Goal: Transaction & Acquisition: Purchase product/service

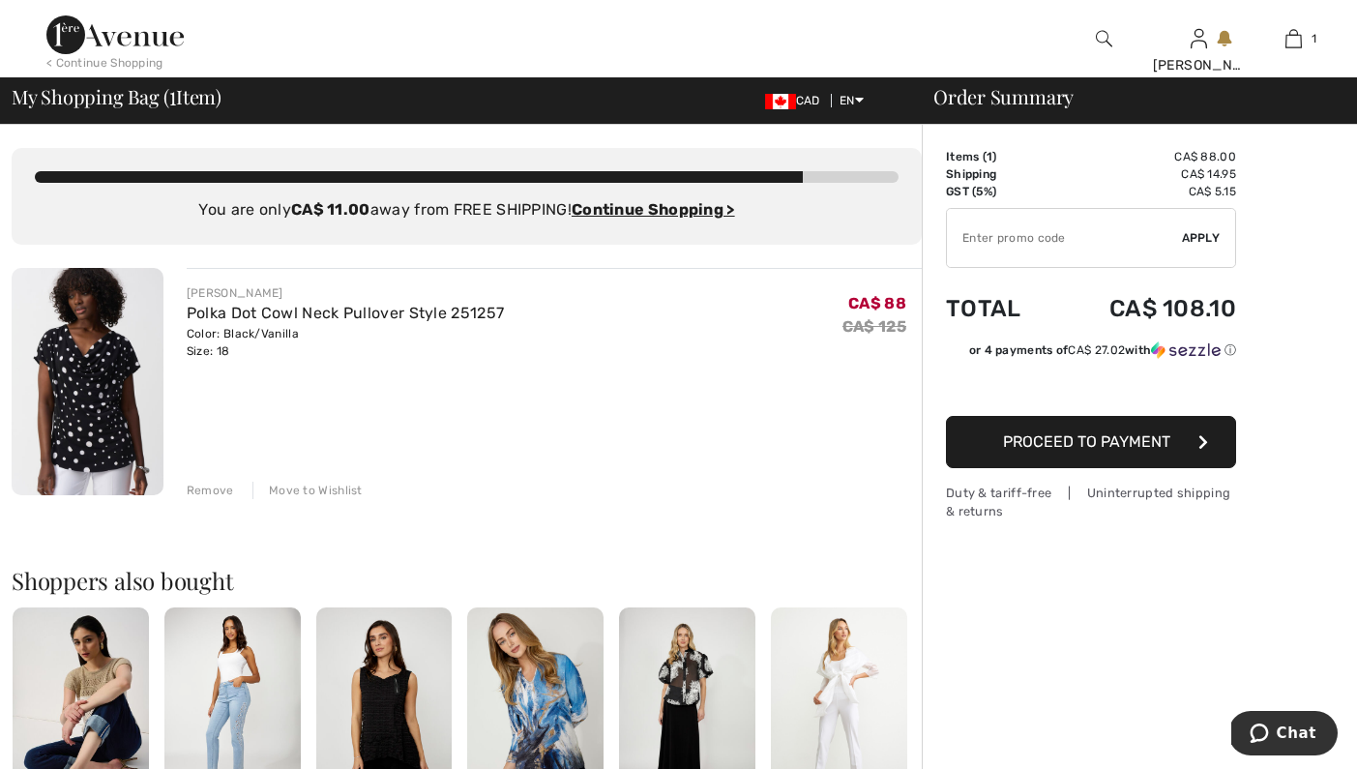
click at [118, 388] on img at bounding box center [88, 381] width 152 height 227
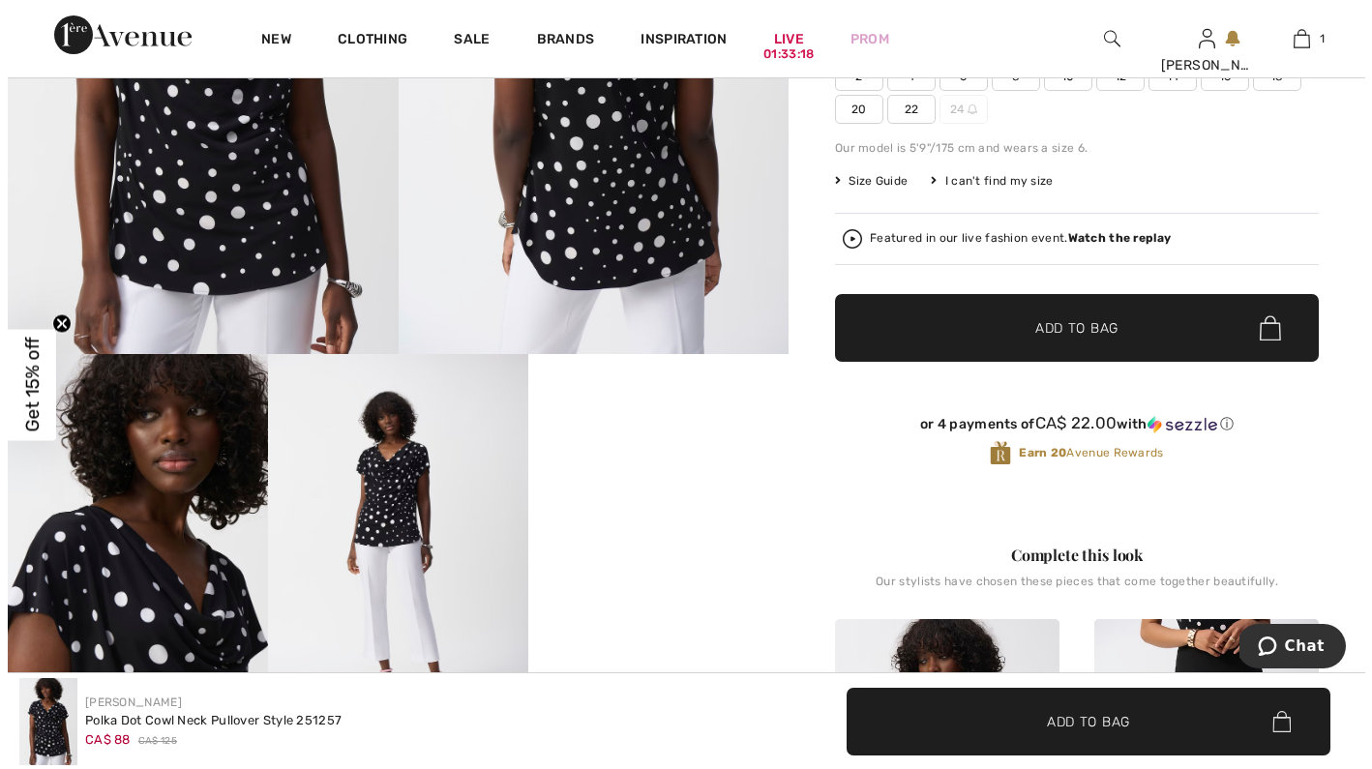
scroll to position [410, 0]
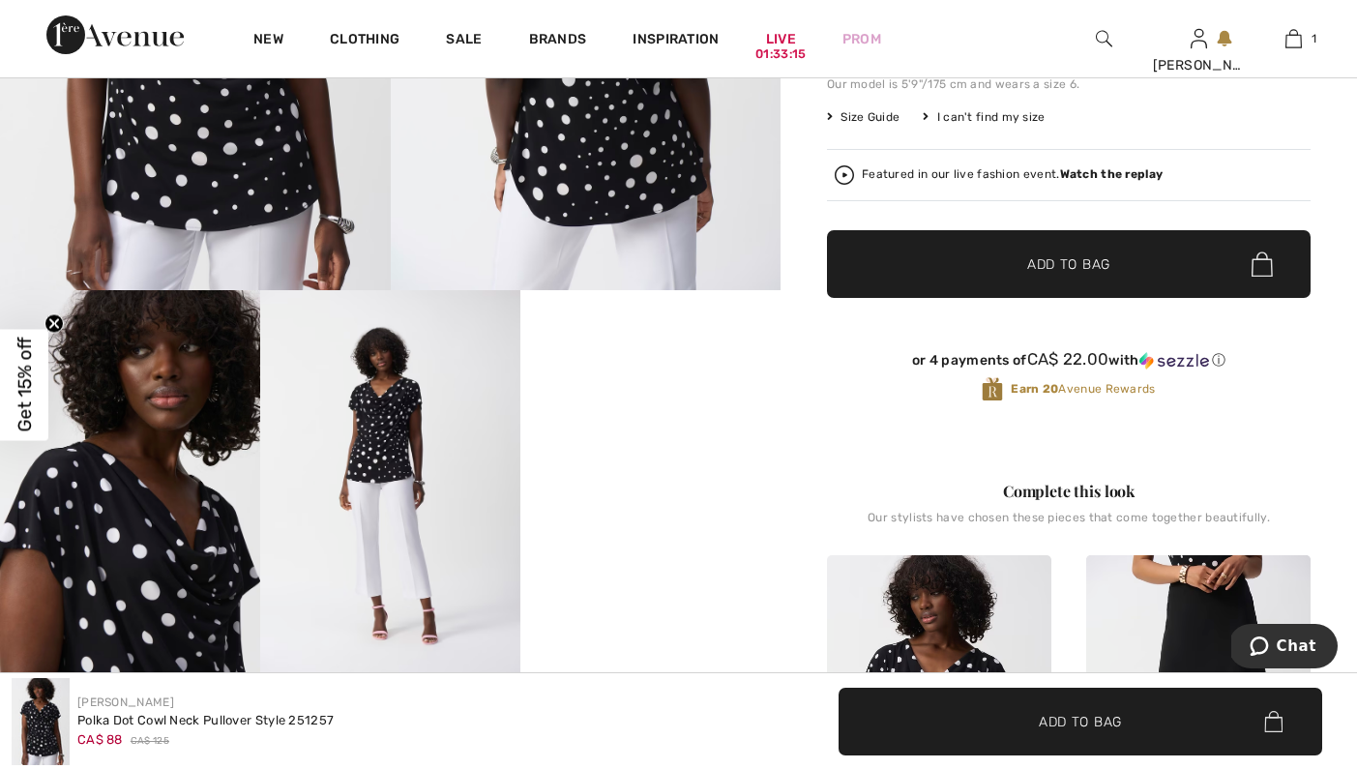
click at [163, 549] on img at bounding box center [130, 485] width 260 height 390
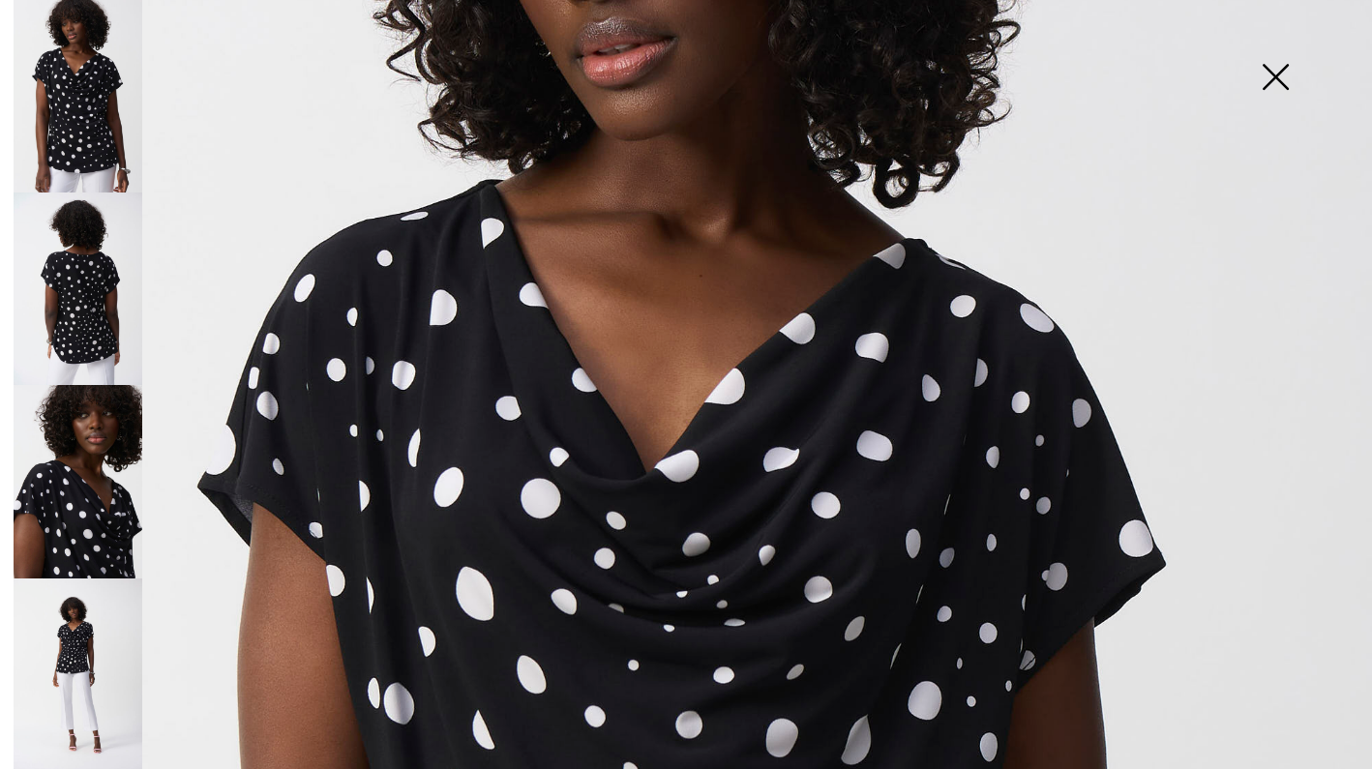
scroll to position [0, 0]
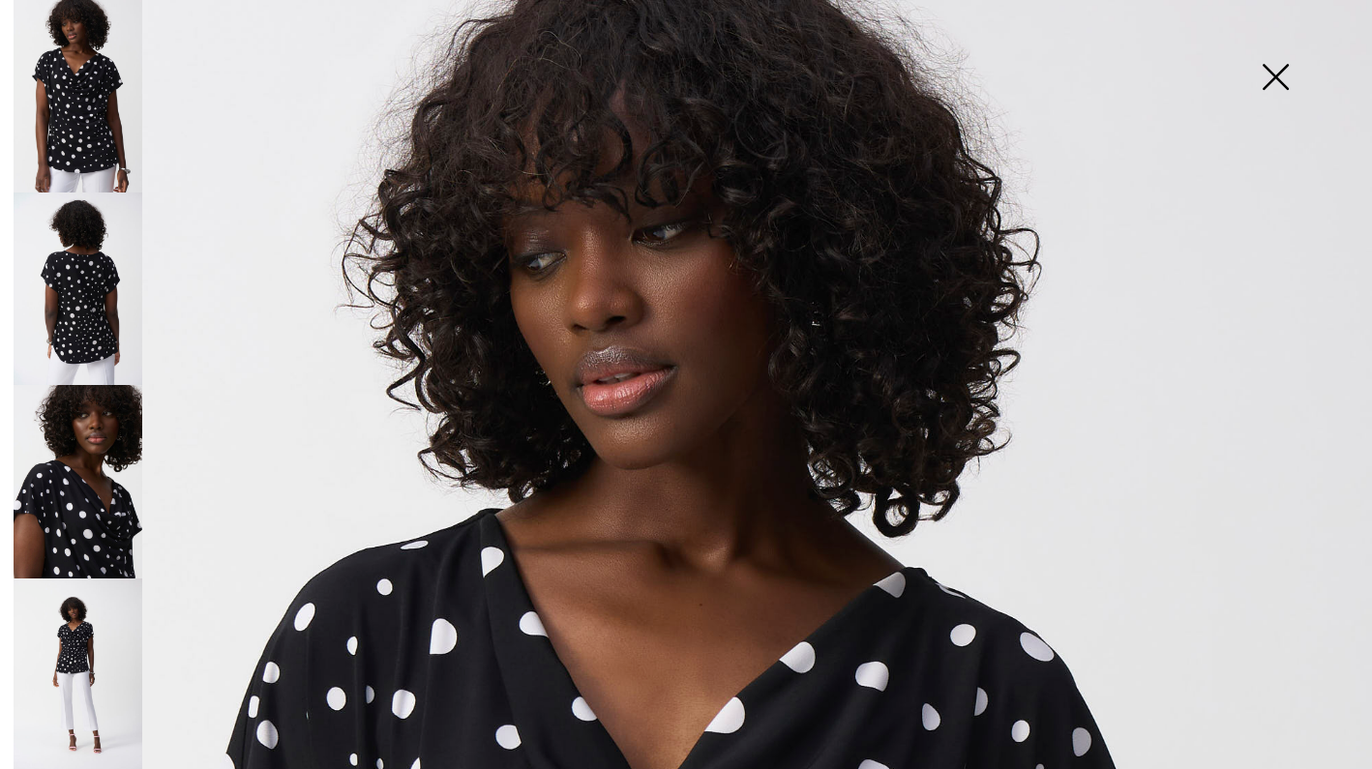
click at [73, 655] on img at bounding box center [78, 675] width 129 height 193
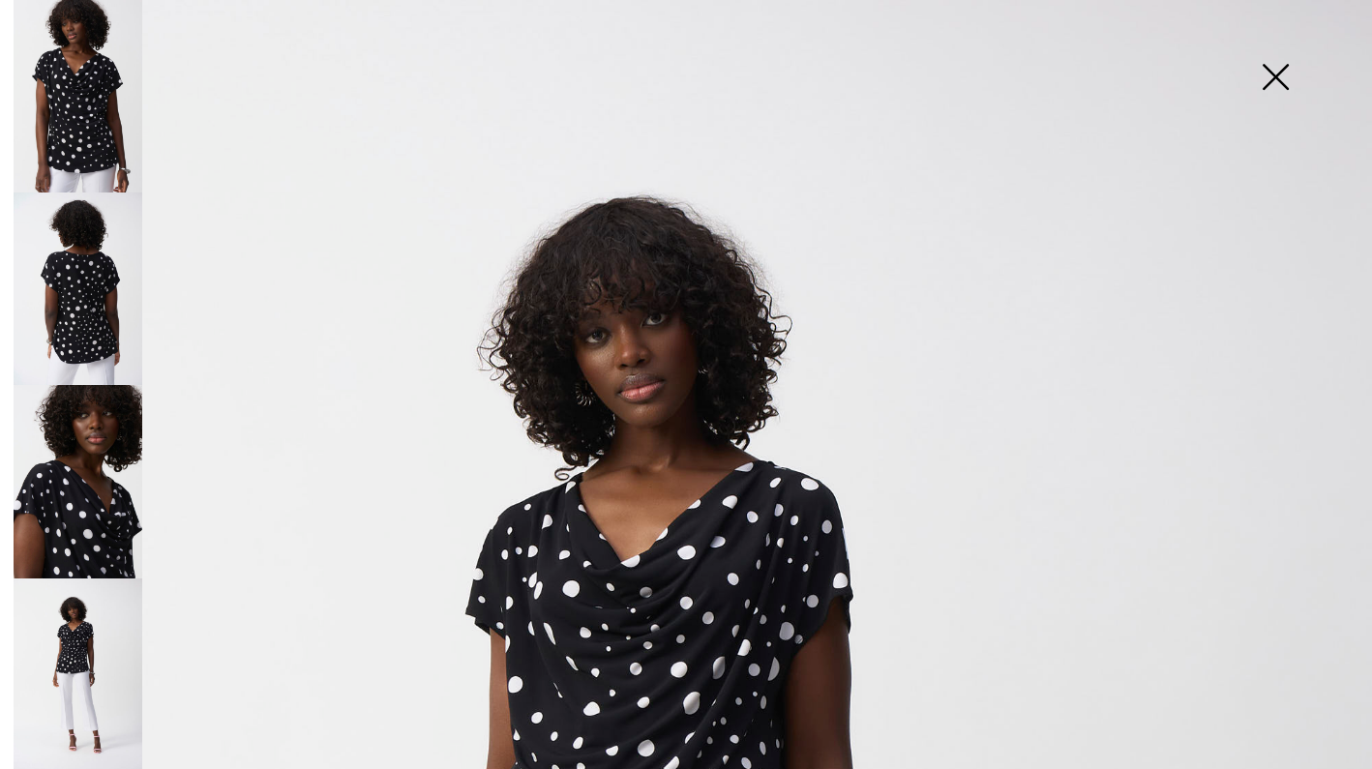
click at [1272, 69] on img at bounding box center [1275, 79] width 97 height 100
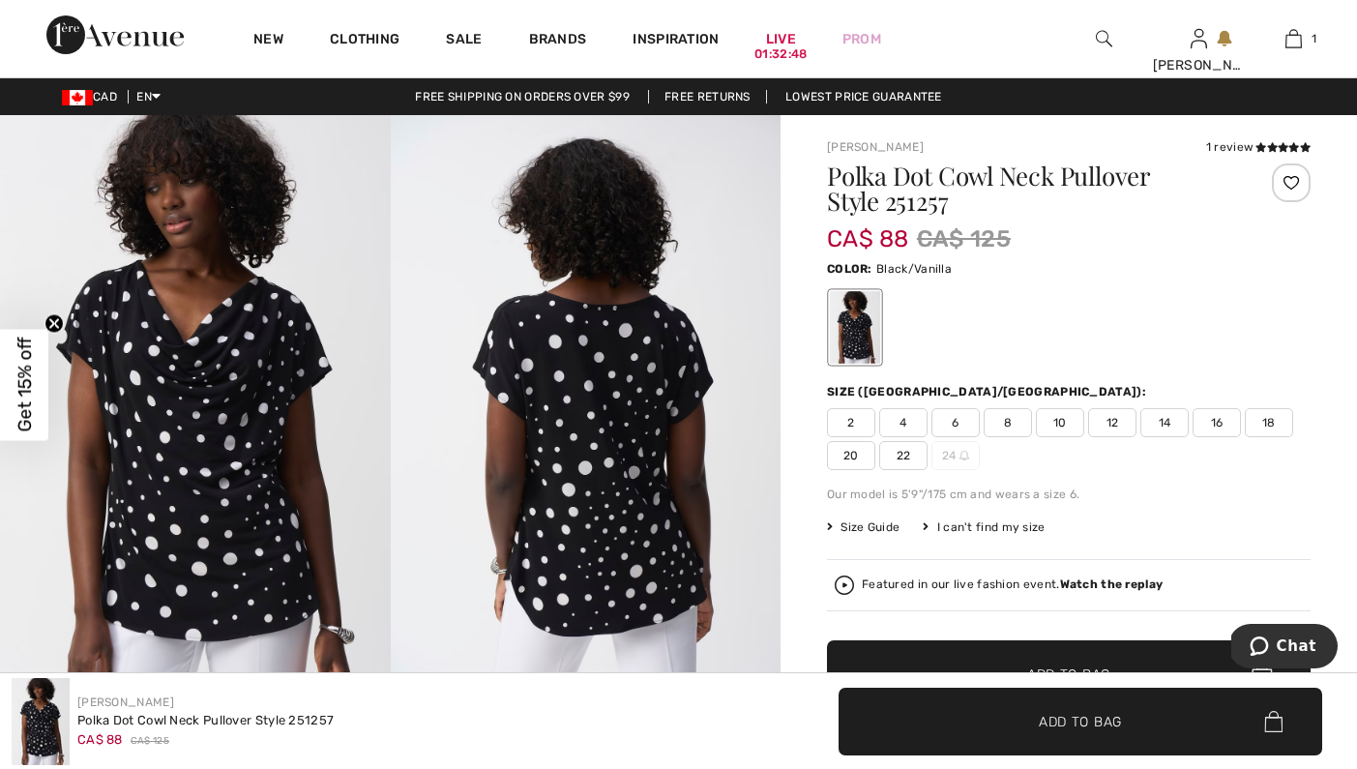
click at [1260, 417] on span "18" at bounding box center [1269, 422] width 48 height 29
click at [1270, 422] on span "18" at bounding box center [1269, 422] width 48 height 29
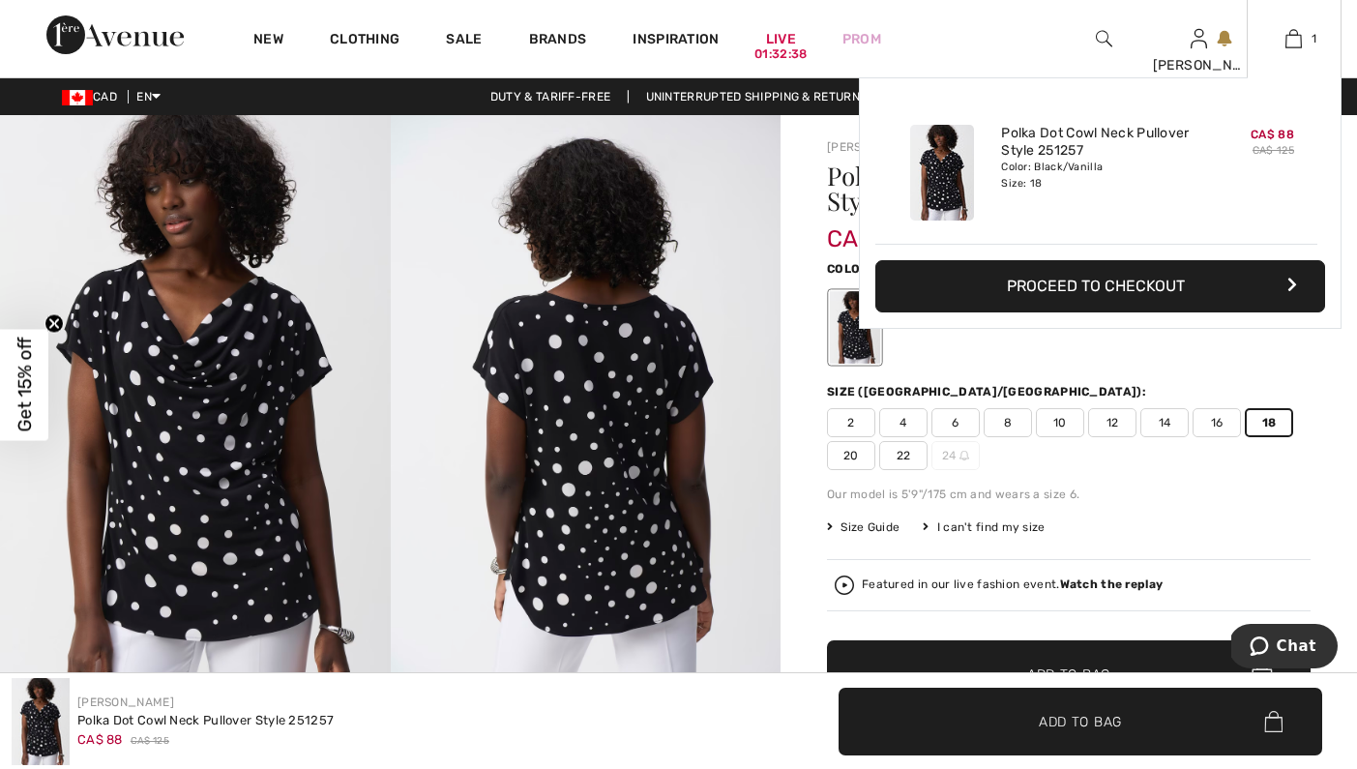
click at [1105, 288] on button "Proceed to Checkout" at bounding box center [1101, 286] width 450 height 52
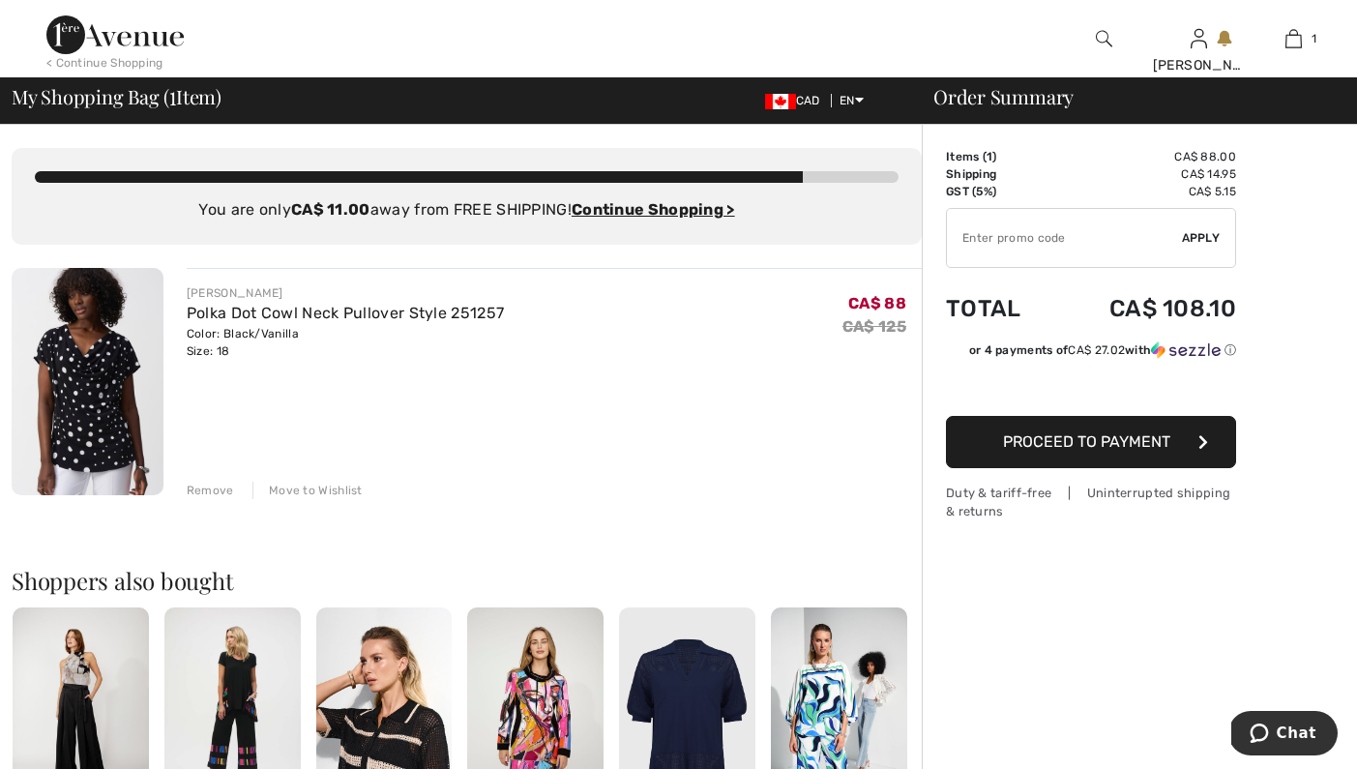
click at [1202, 235] on span "Apply" at bounding box center [1201, 237] width 39 height 17
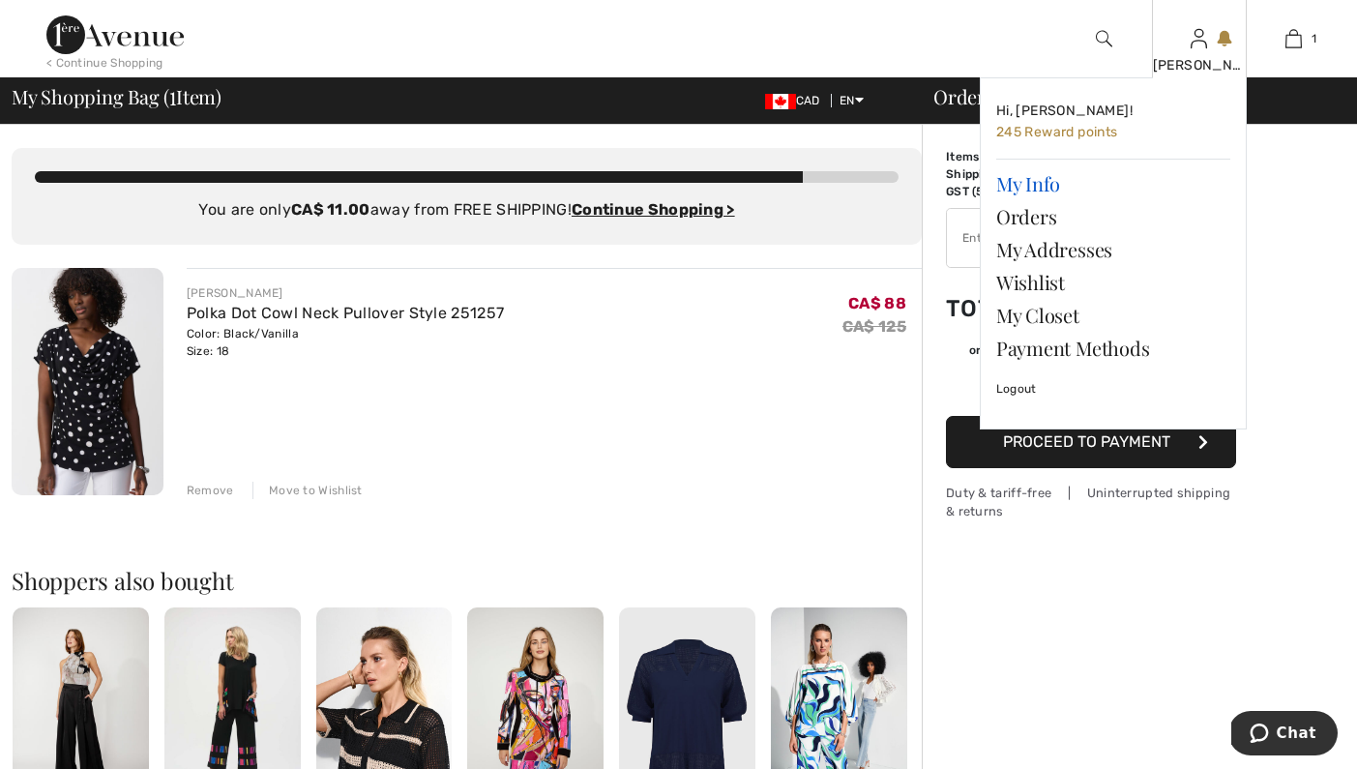
click at [1032, 186] on link "My Info" at bounding box center [1113, 183] width 234 height 33
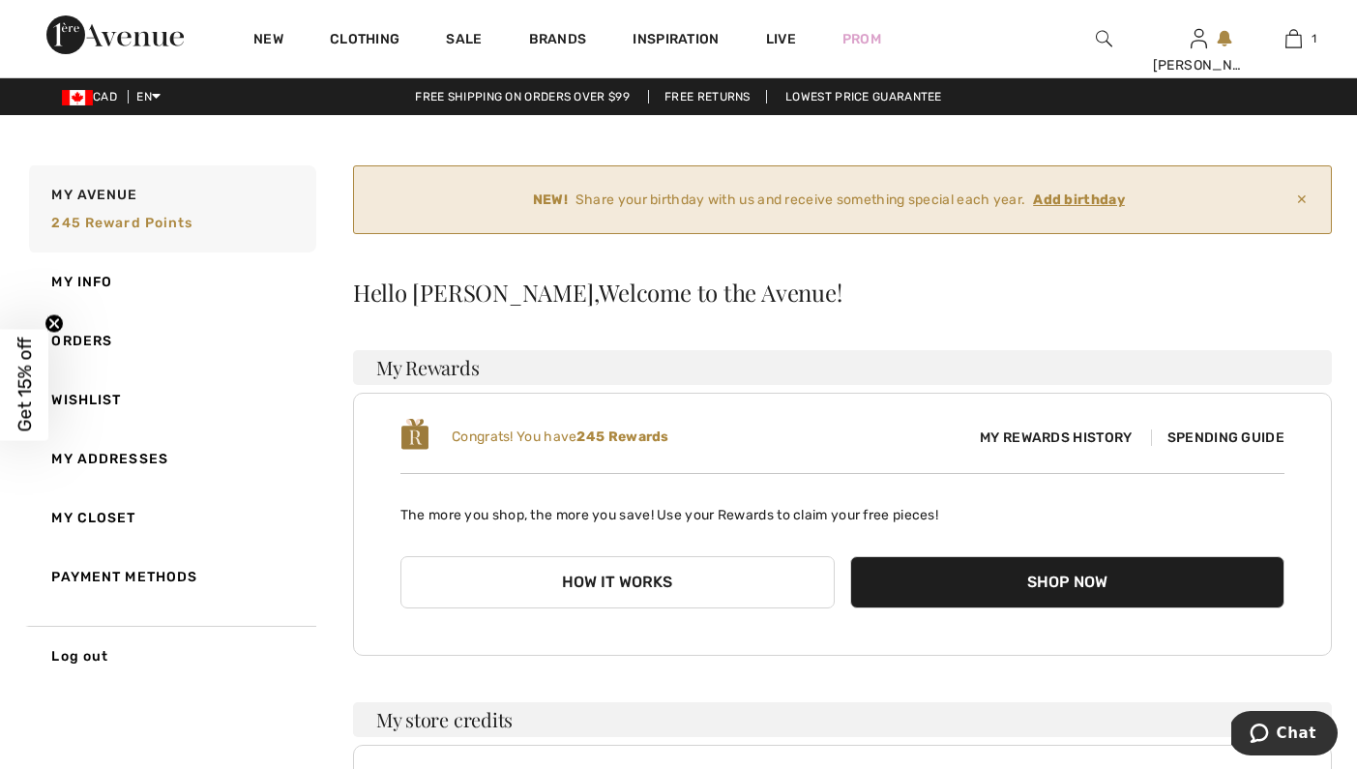
click at [1073, 579] on button "Shop Now" at bounding box center [1067, 582] width 434 height 52
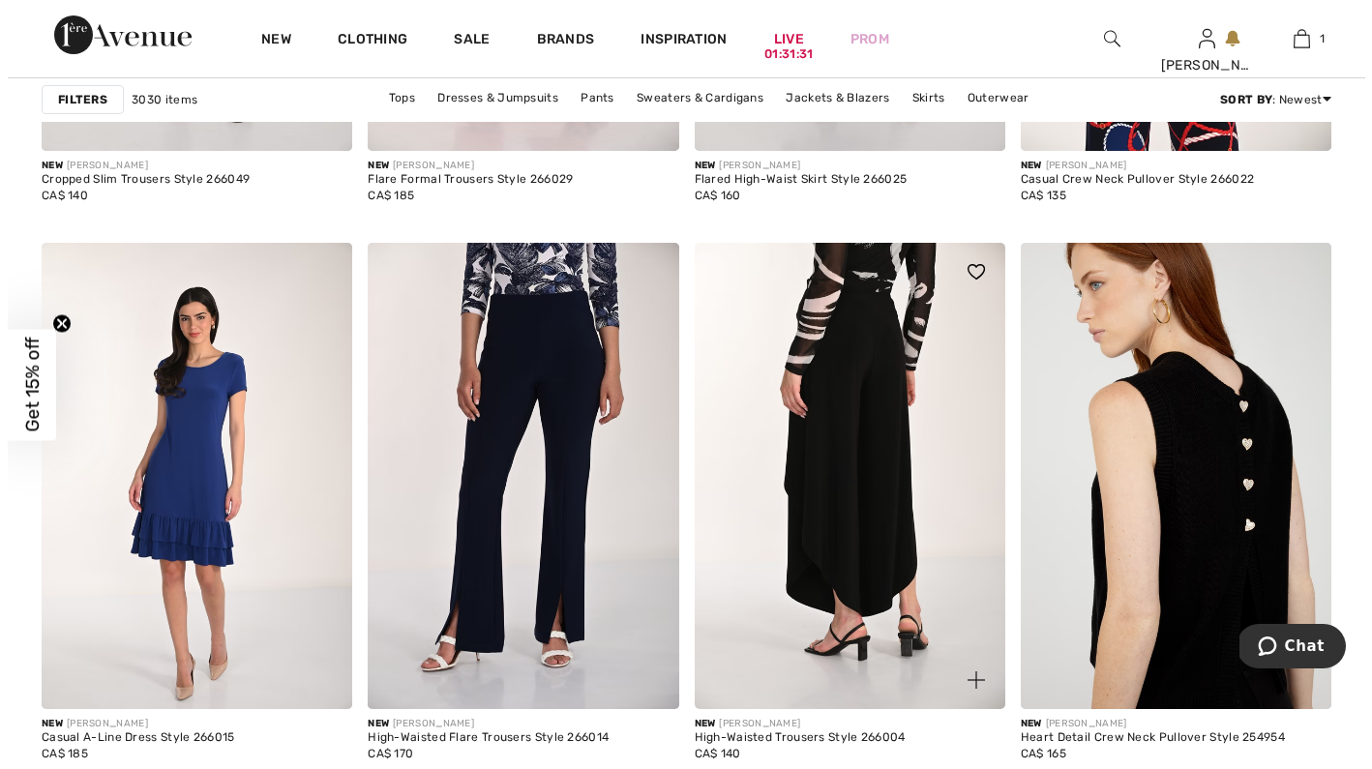
scroll to position [8226, 0]
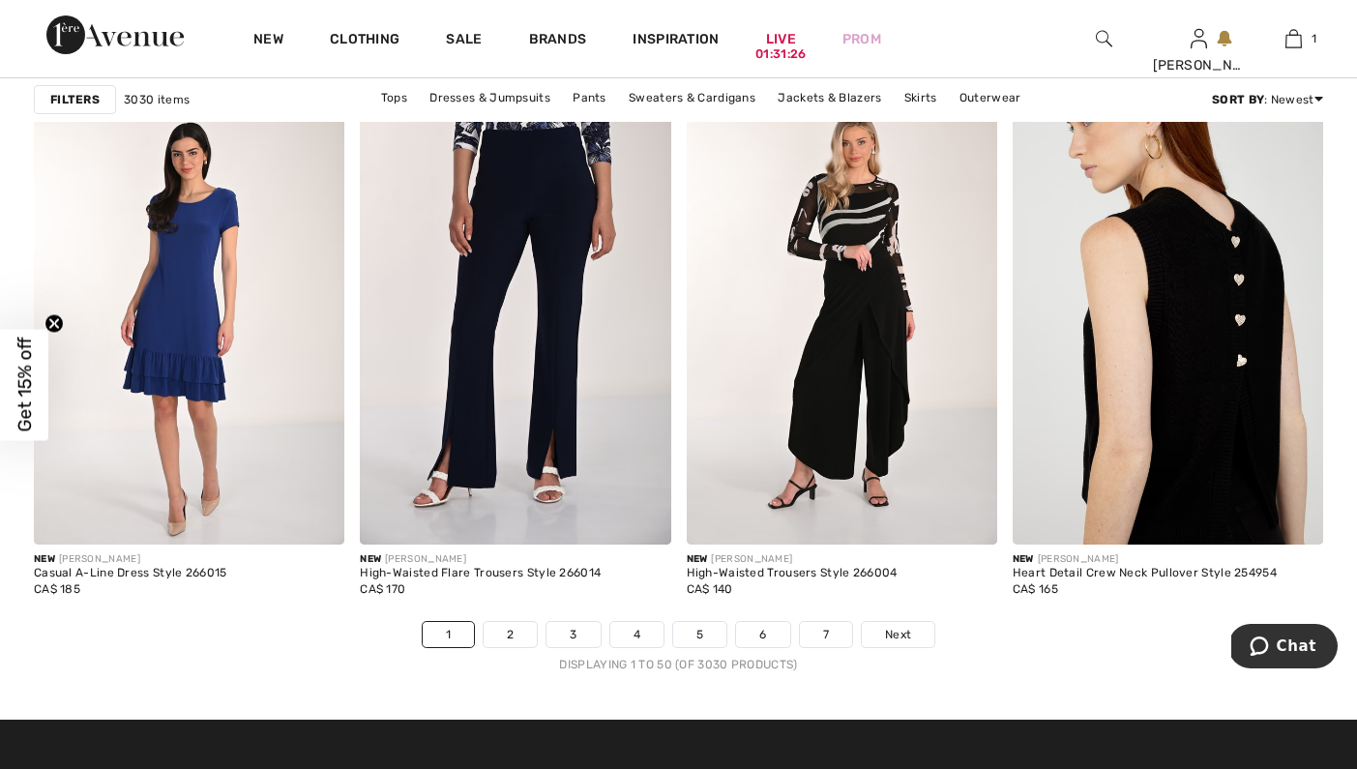
click at [1098, 41] on img at bounding box center [1104, 38] width 16 height 23
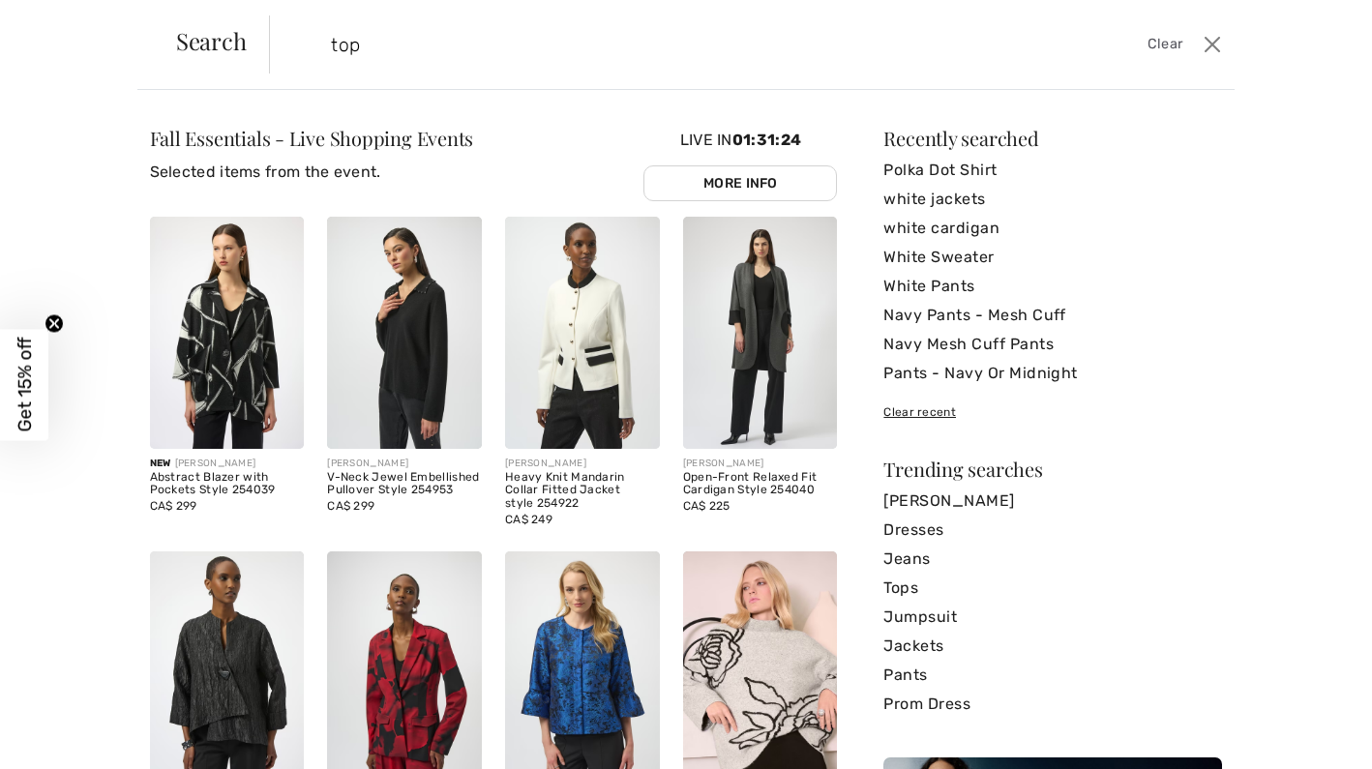
type input "tops"
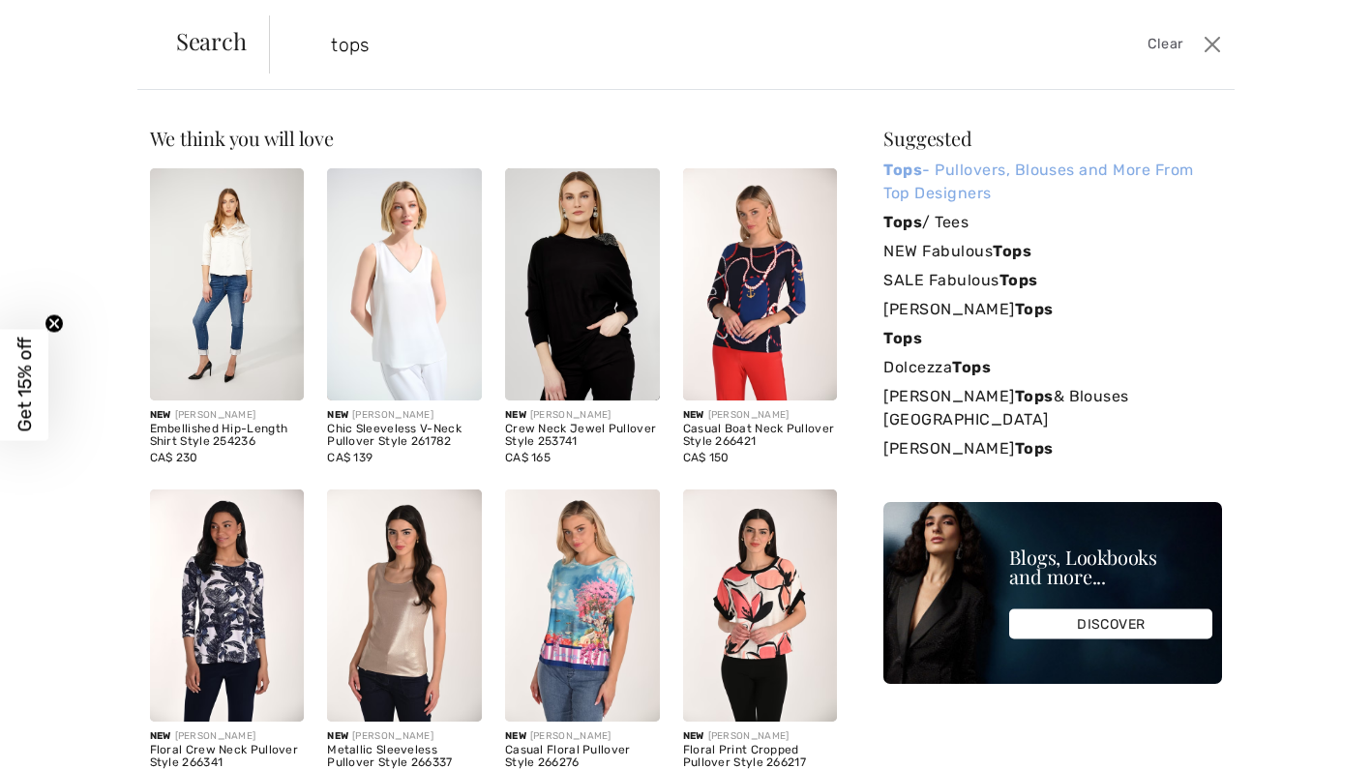
click at [936, 186] on link "Tops - Pullovers, Blouses and More From Top Designers" at bounding box center [1052, 182] width 339 height 52
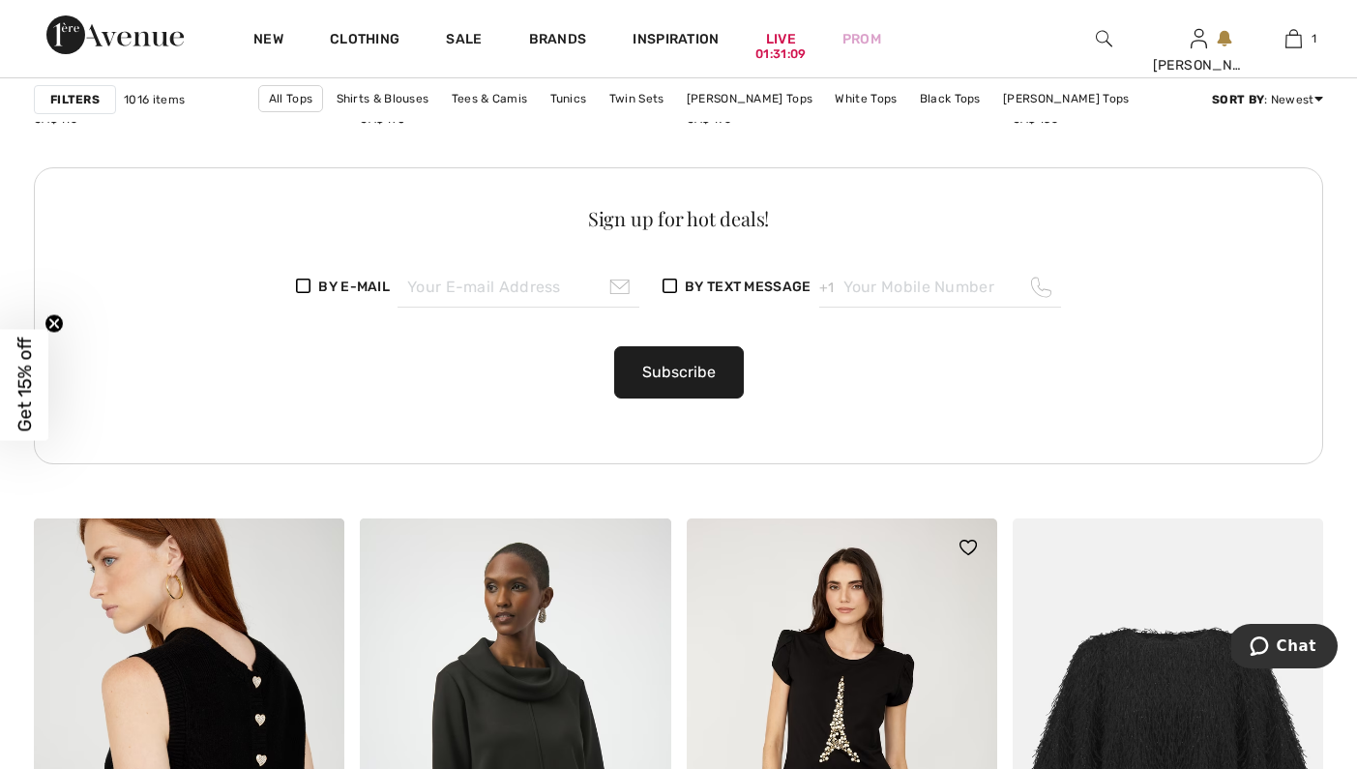
scroll to position [2719, 0]
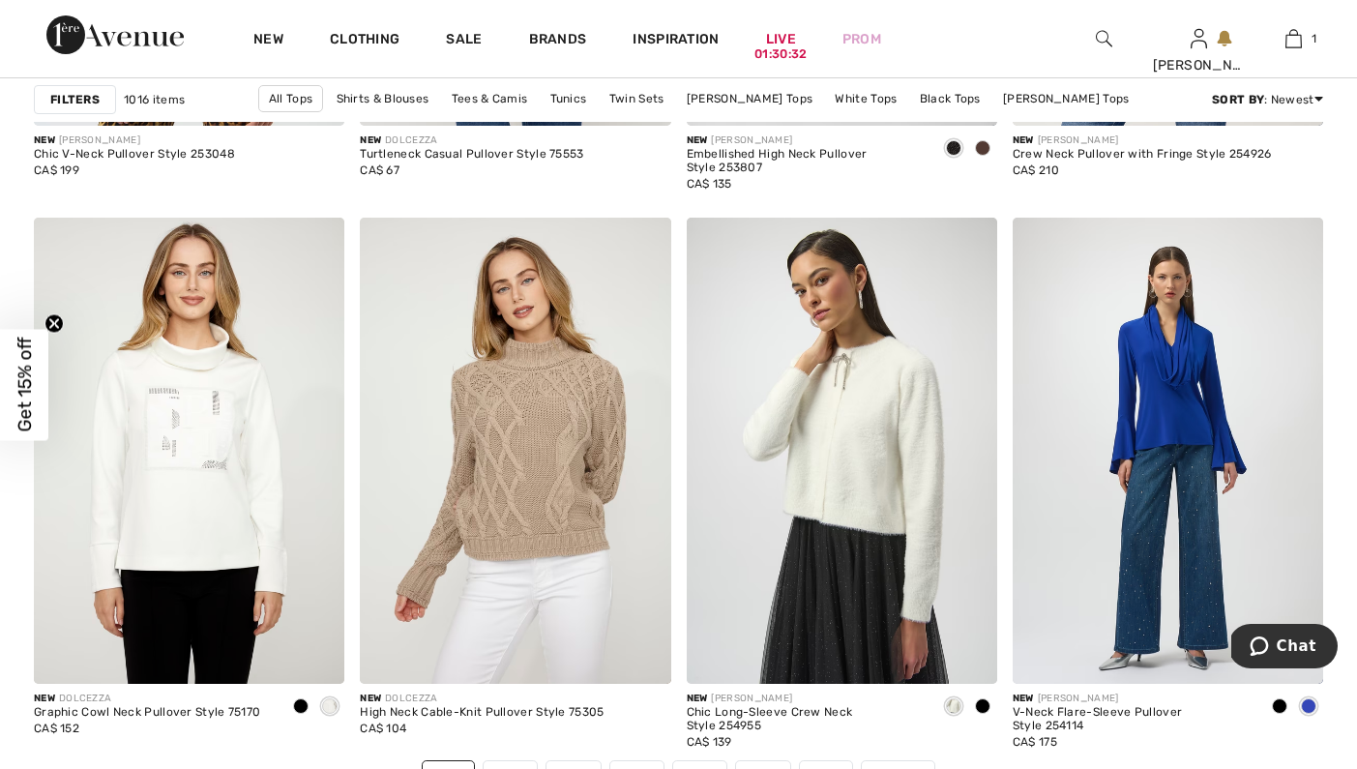
scroll to position [8761, 0]
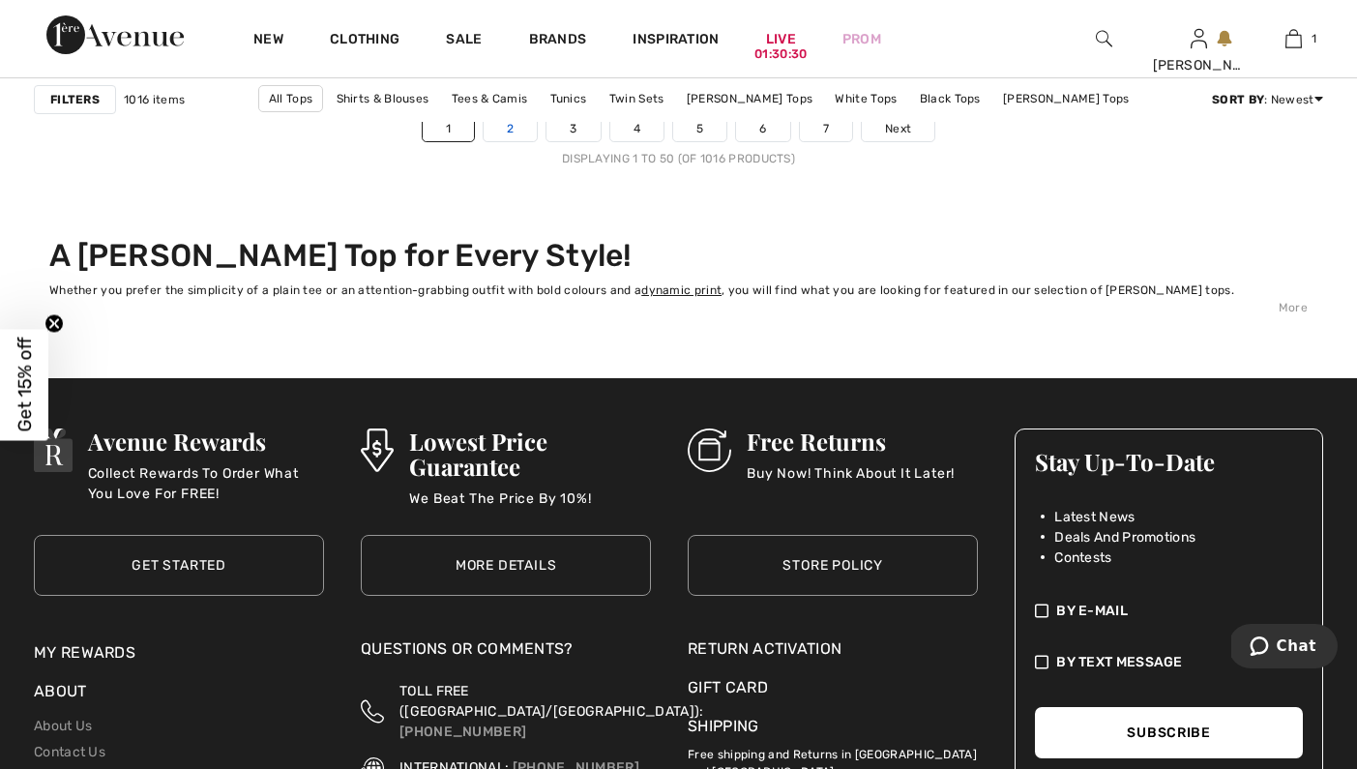
click at [504, 124] on link "2" at bounding box center [510, 128] width 53 height 25
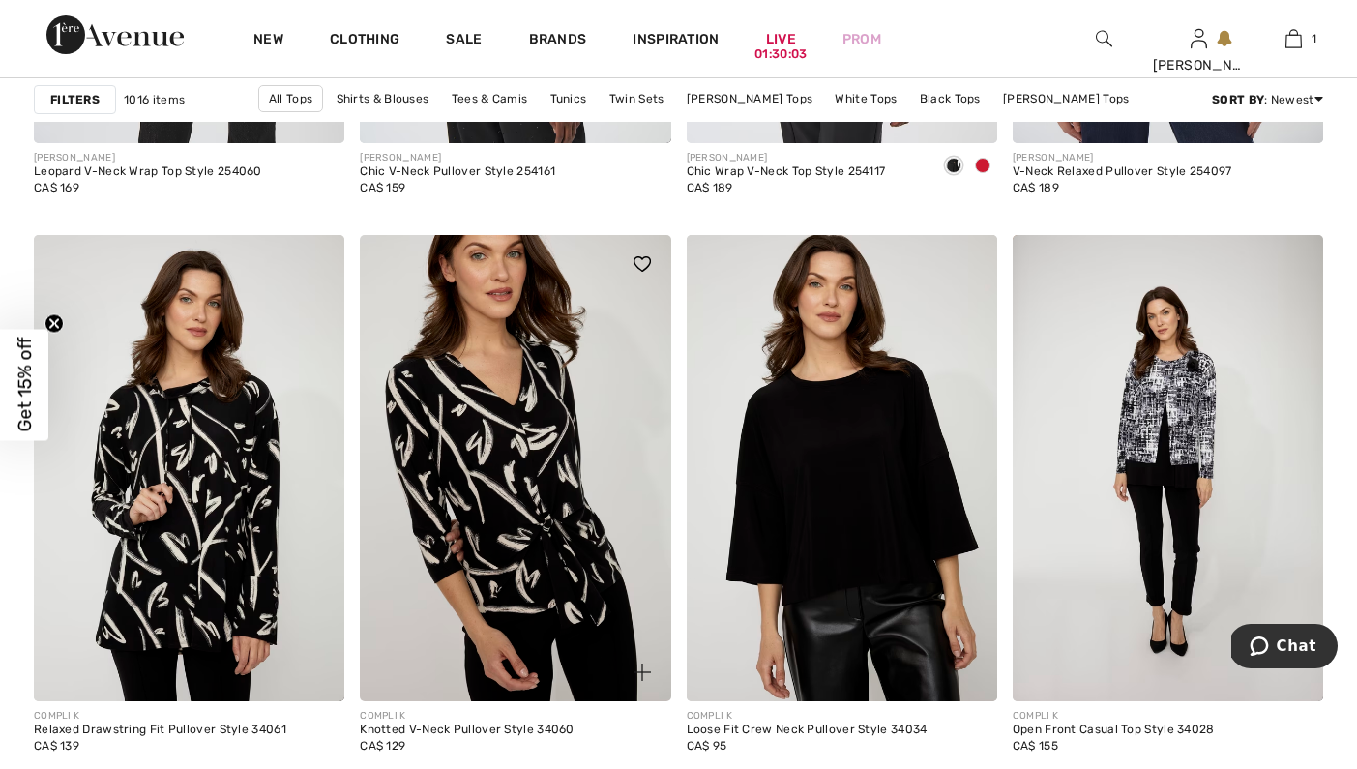
scroll to position [6434, 0]
